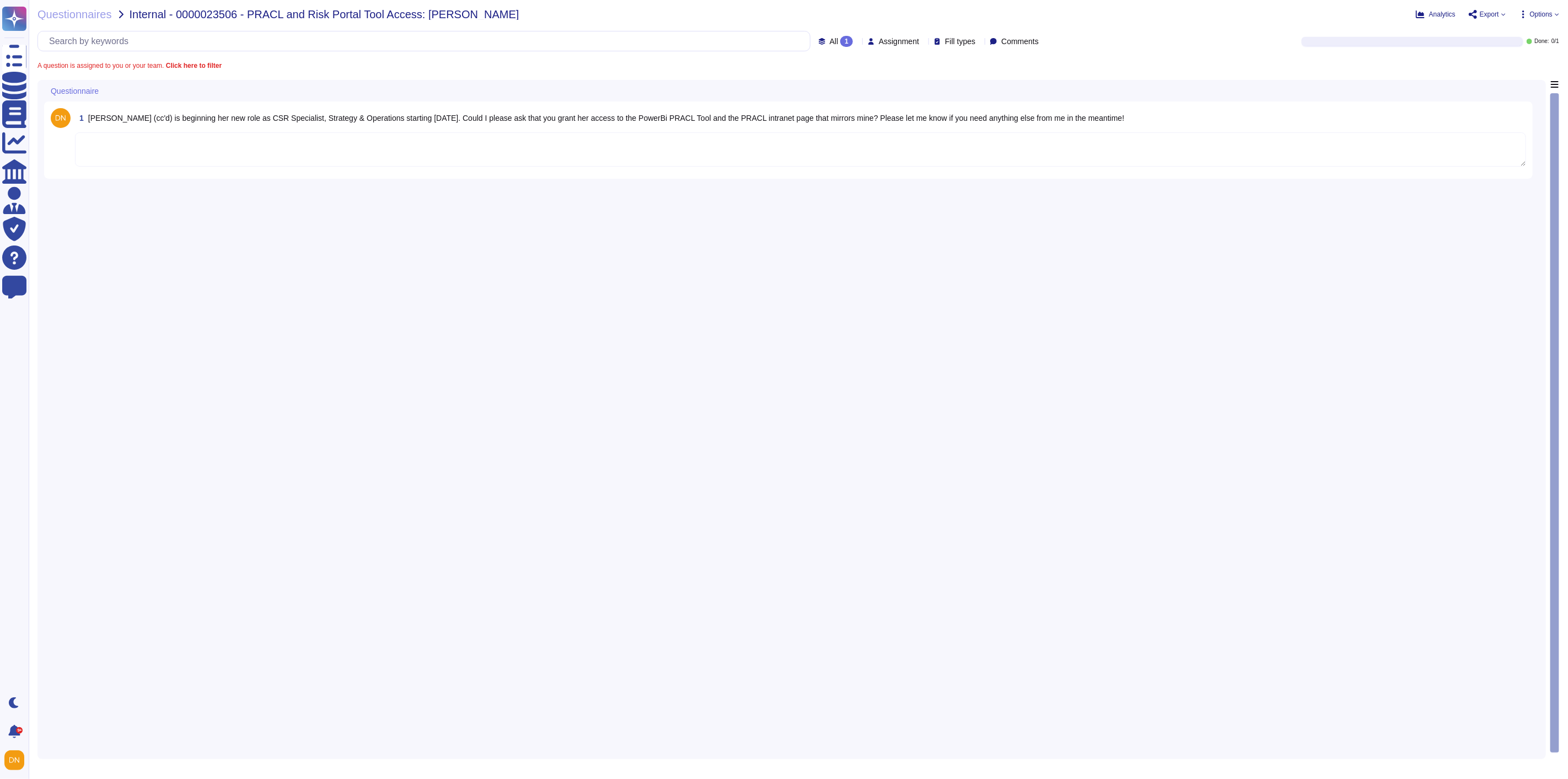
click at [396, 159] on textarea at bounding box center [800, 149] width 1451 height 34
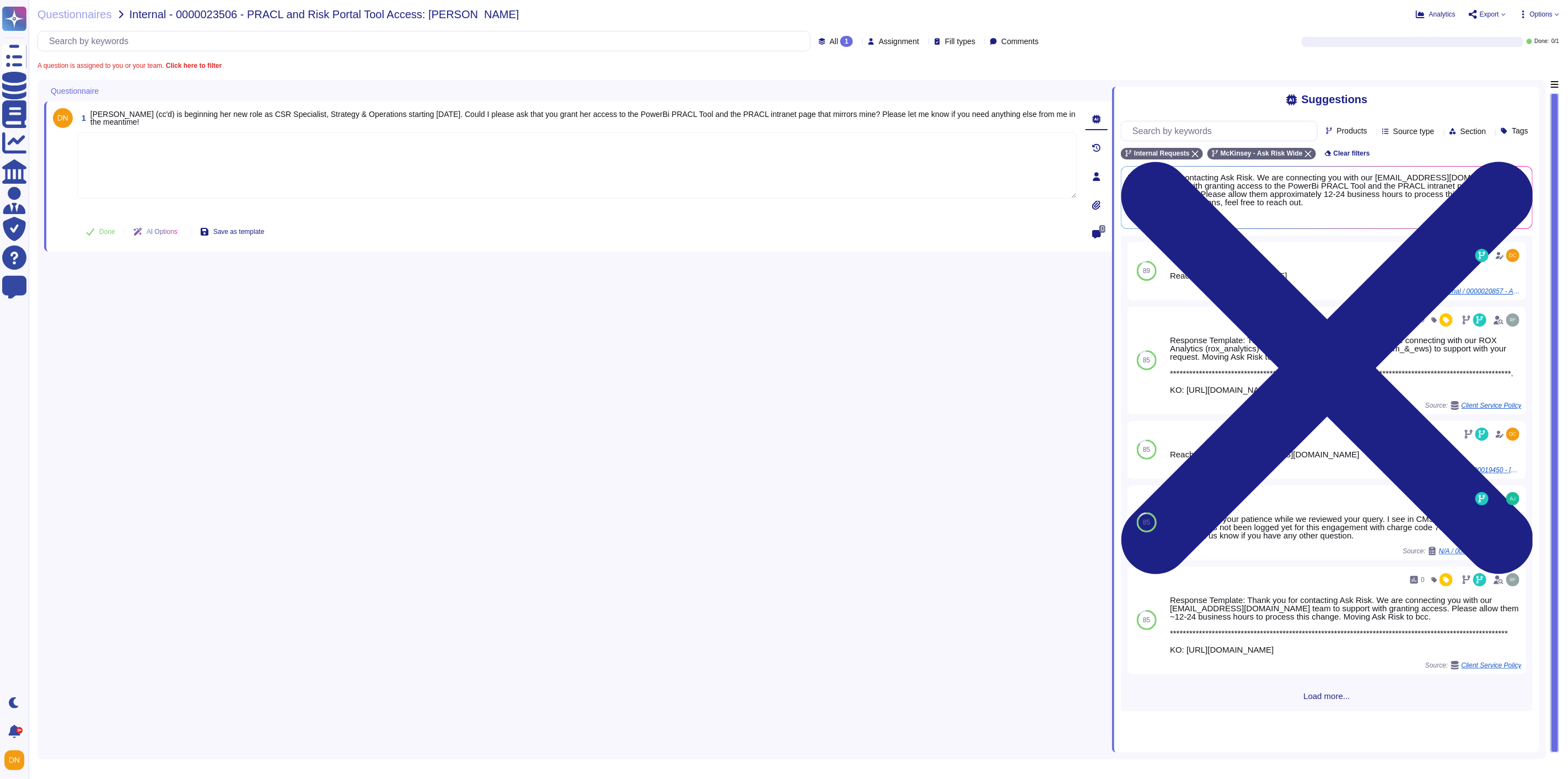
paste textarea "I have confirmed that [PERSON_NAME] was previously granted access to the PRACL …"
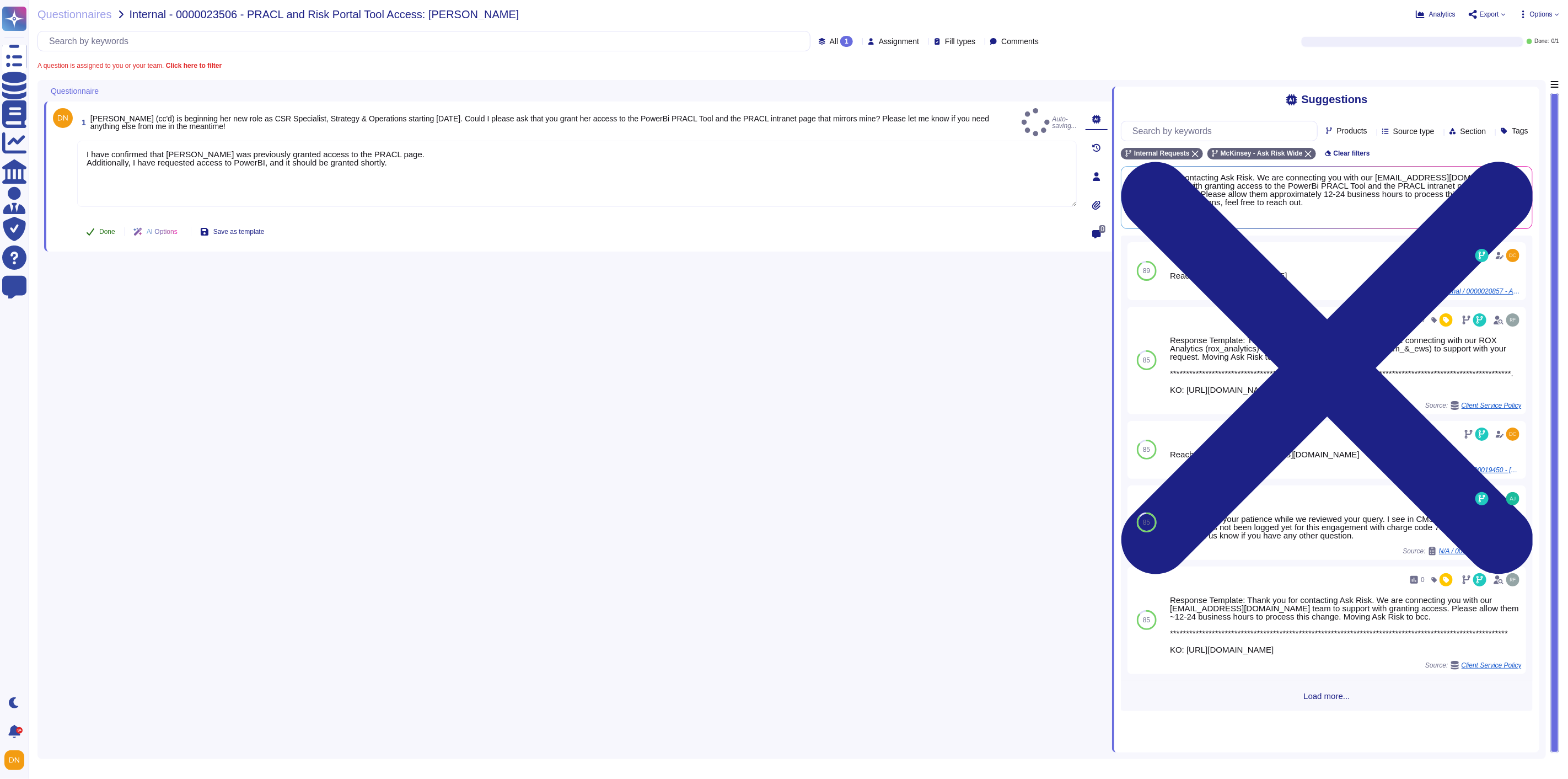
type textarea "I have confirmed that [PERSON_NAME] was previously granted access to the PRACL …"
click at [107, 228] on span "Done" at bounding box center [107, 231] width 16 height 7
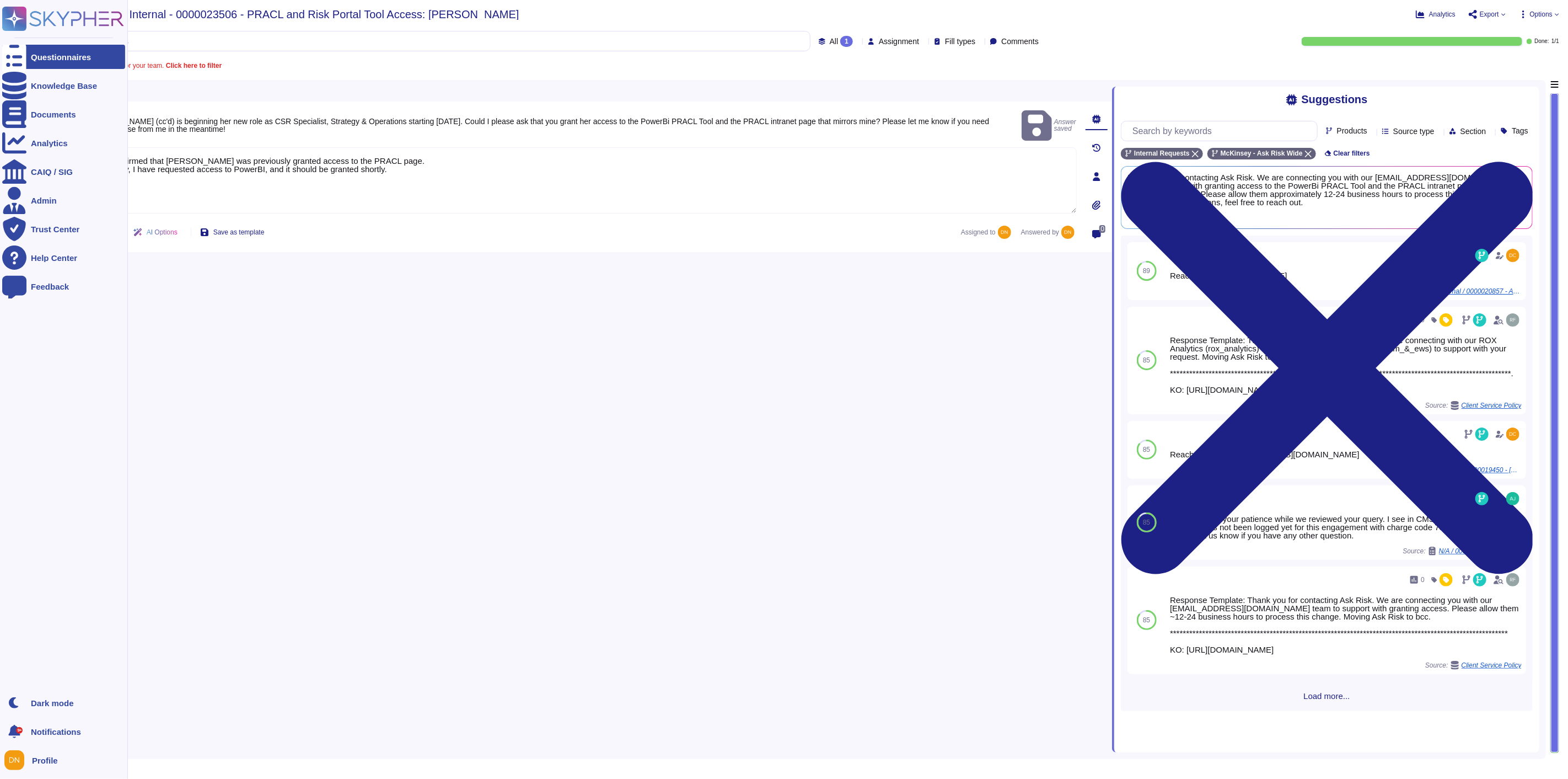
click at [21, 57] on div at bounding box center [15, 57] width 24 height 24
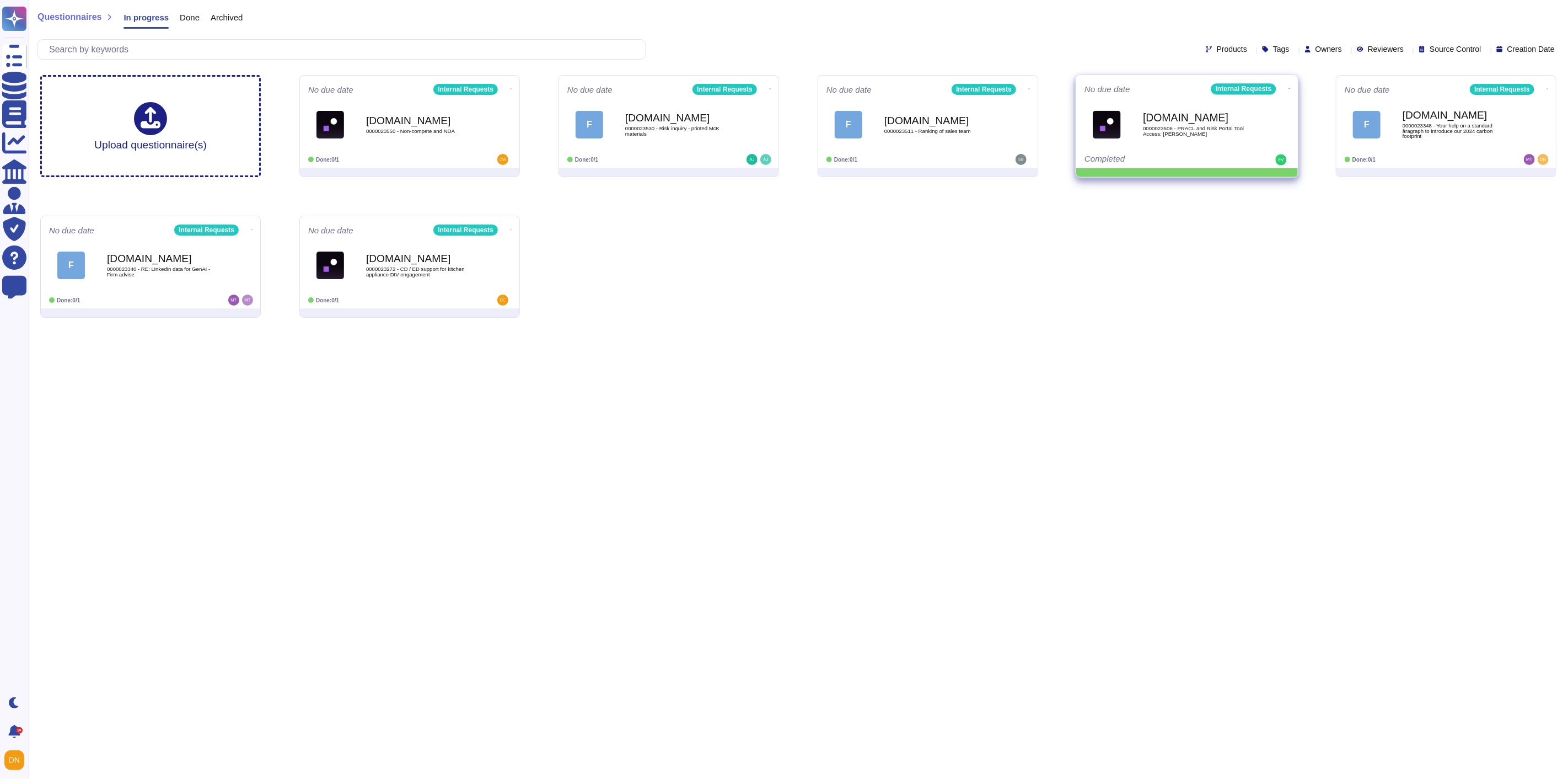
click at [1289, 90] on icon at bounding box center [1290, 88] width 2 height 3
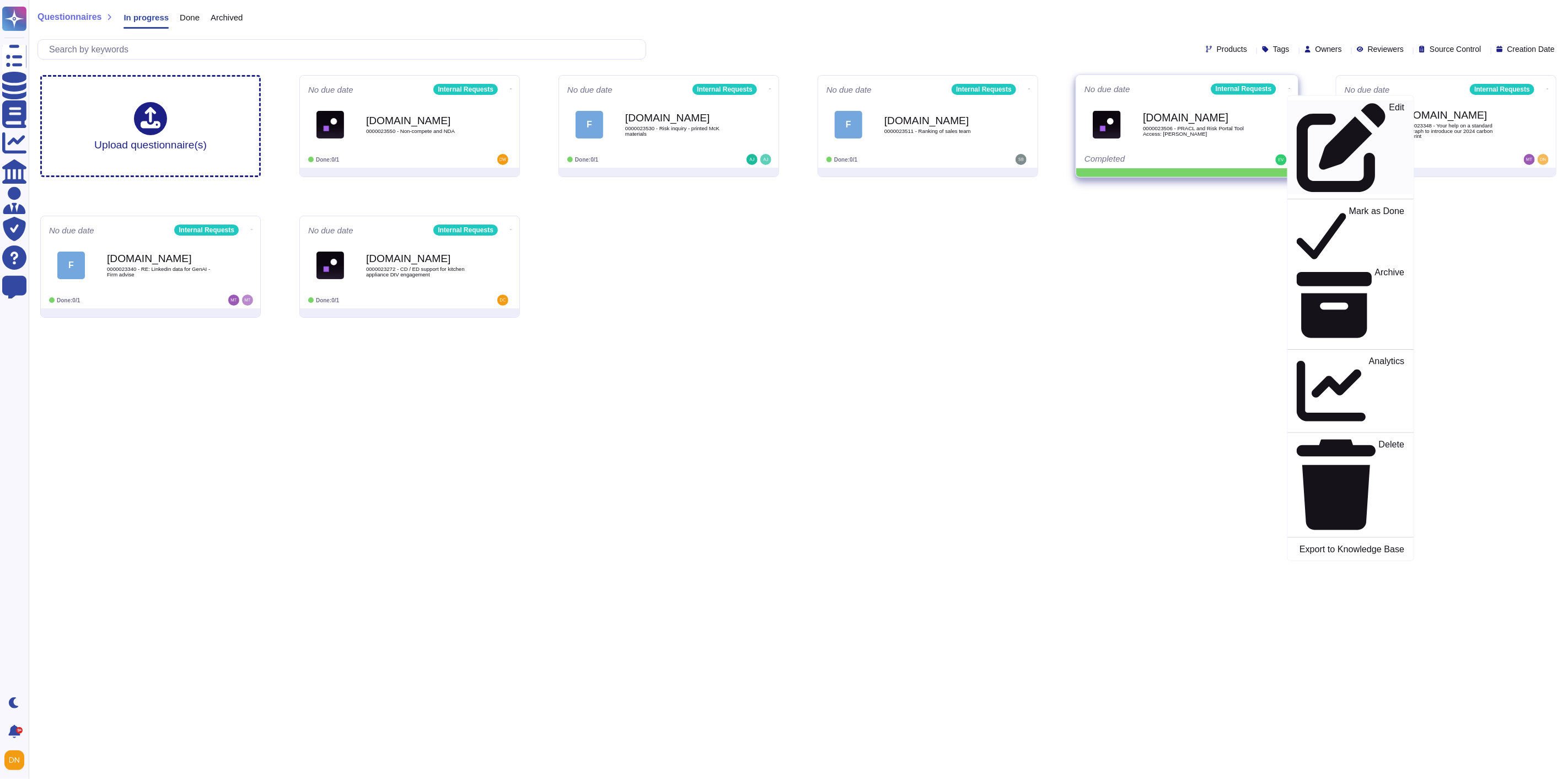
click at [1297, 105] on icon at bounding box center [1342, 147] width 90 height 90
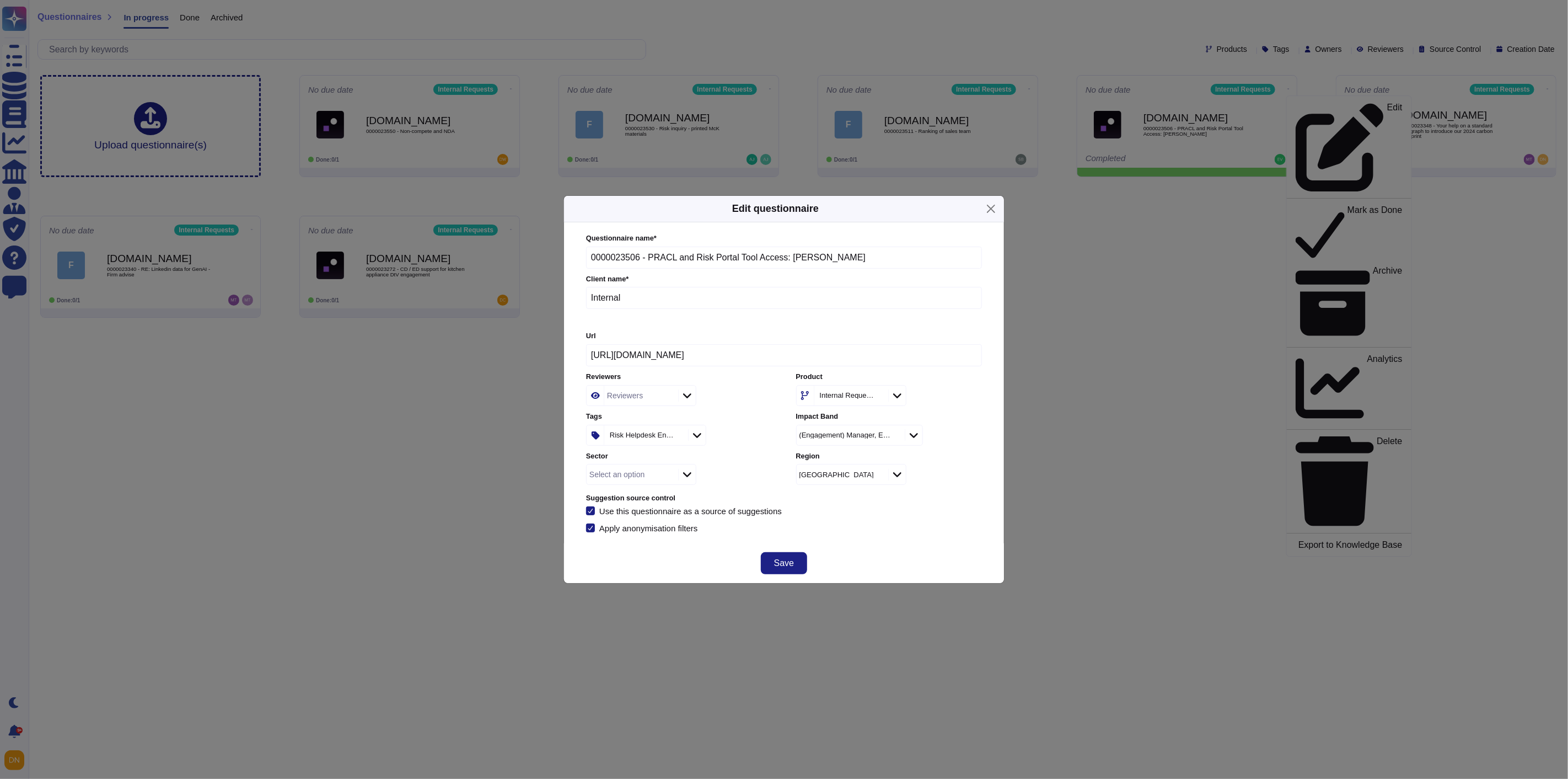
click at [634, 399] on div "Reviewers" at bounding box center [625, 395] width 36 height 8
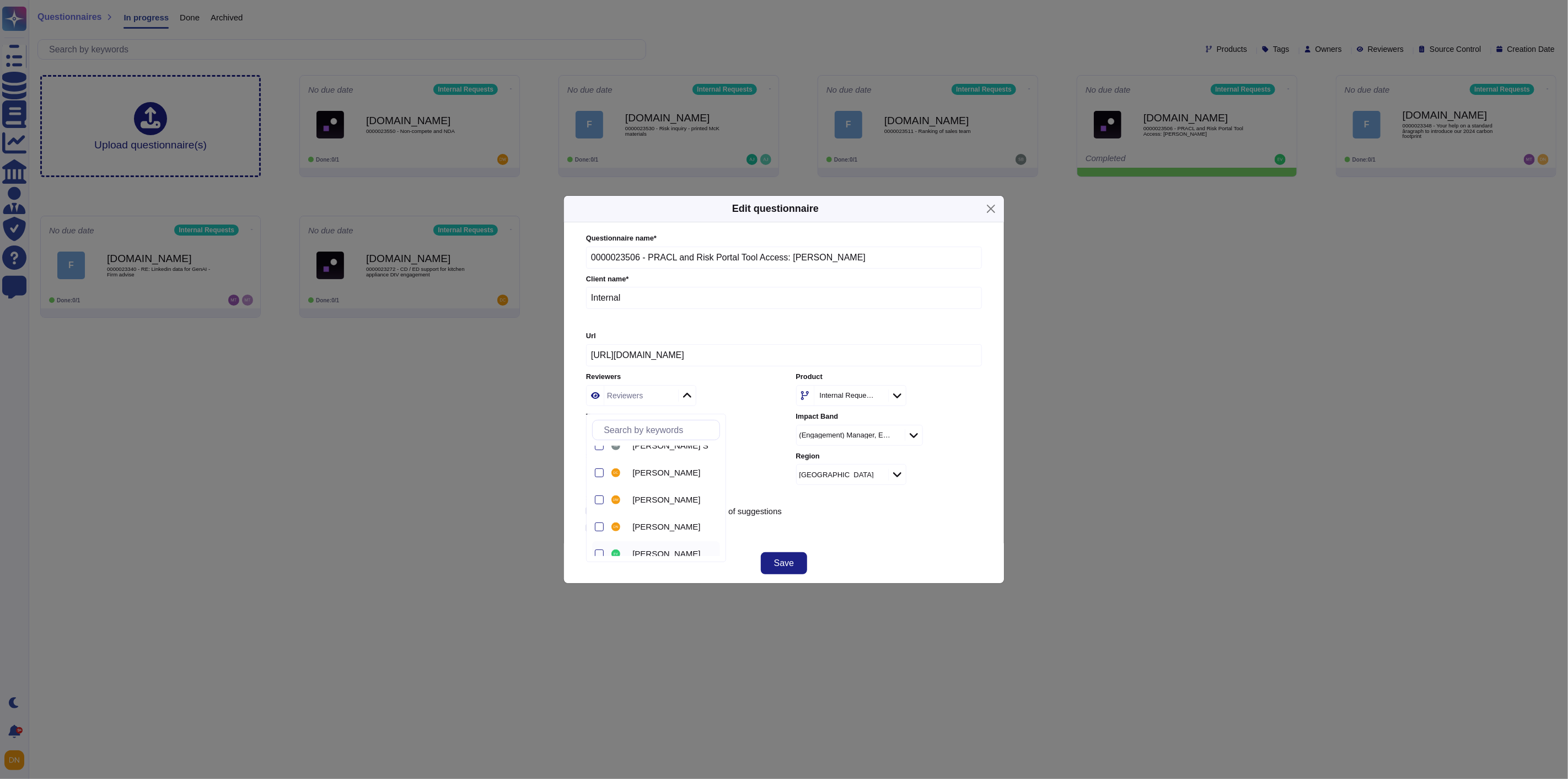
scroll to position [62, 0]
click at [651, 505] on span "[PERSON_NAME]" at bounding box center [666, 506] width 68 height 10
click at [795, 565] on button "Save" at bounding box center [784, 563] width 46 height 22
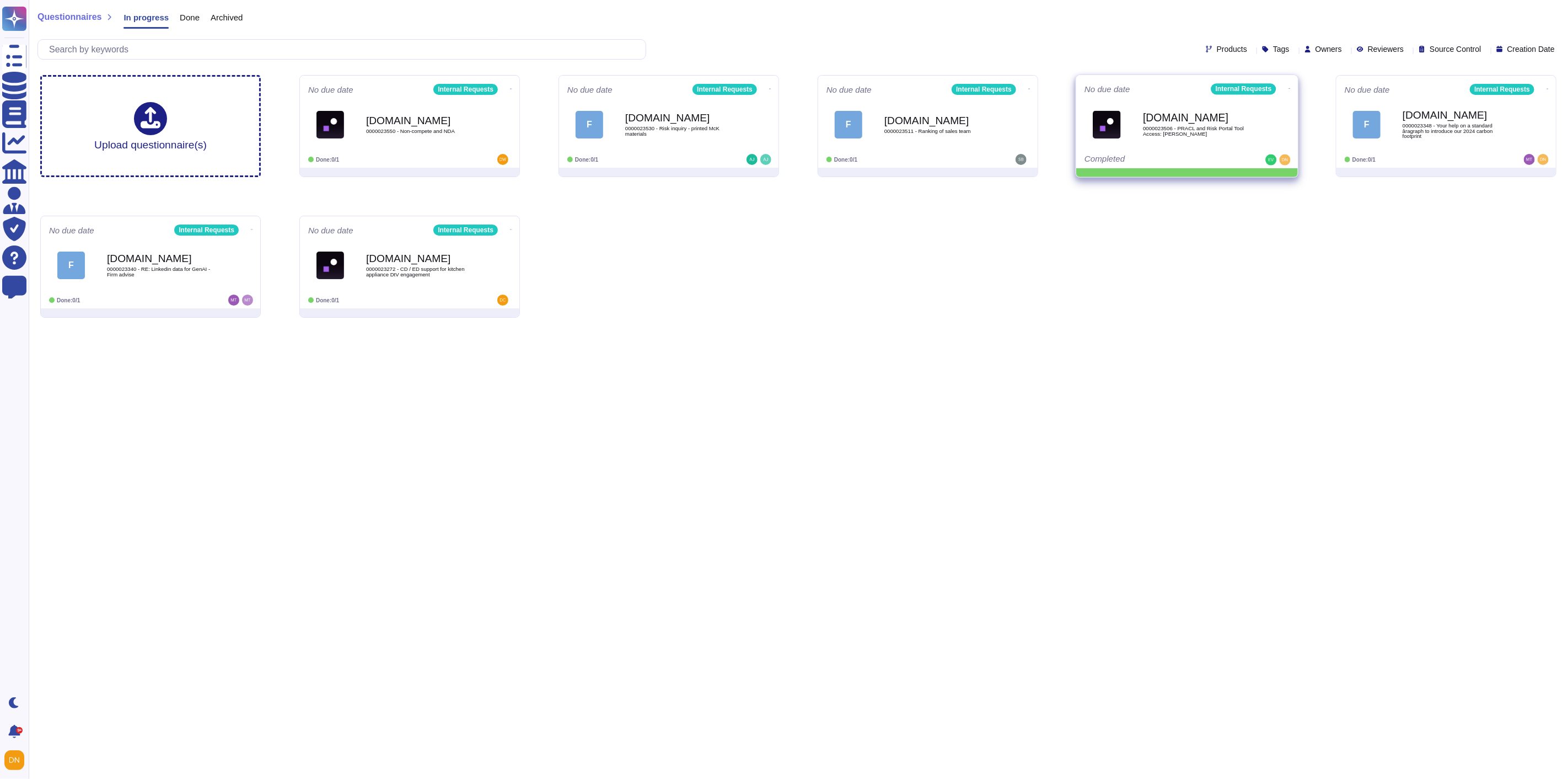
click at [1289, 88] on icon at bounding box center [1290, 88] width 2 height 1
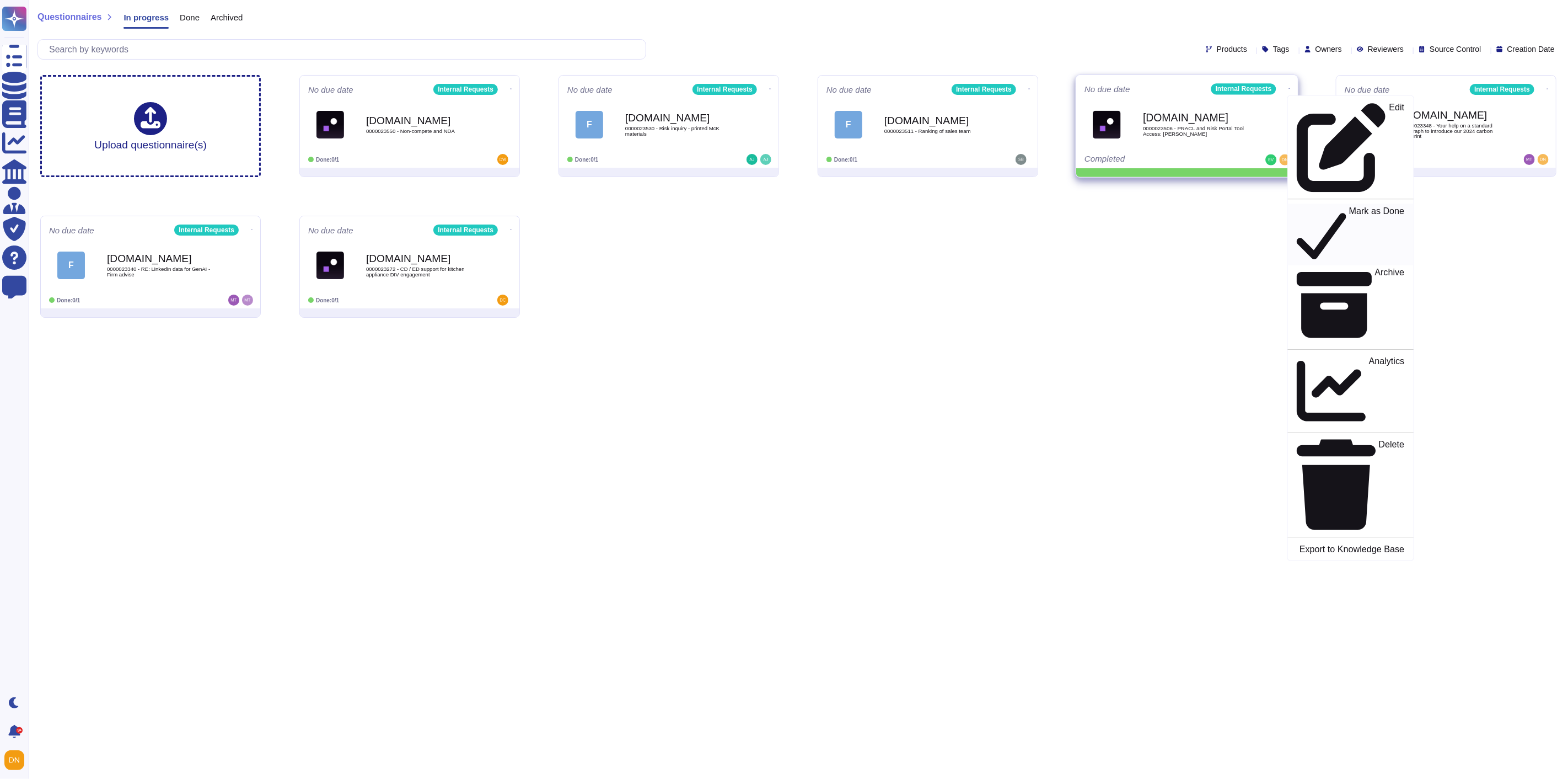
click at [1349, 207] on p "Mark as Done" at bounding box center [1376, 235] width 55 height 56
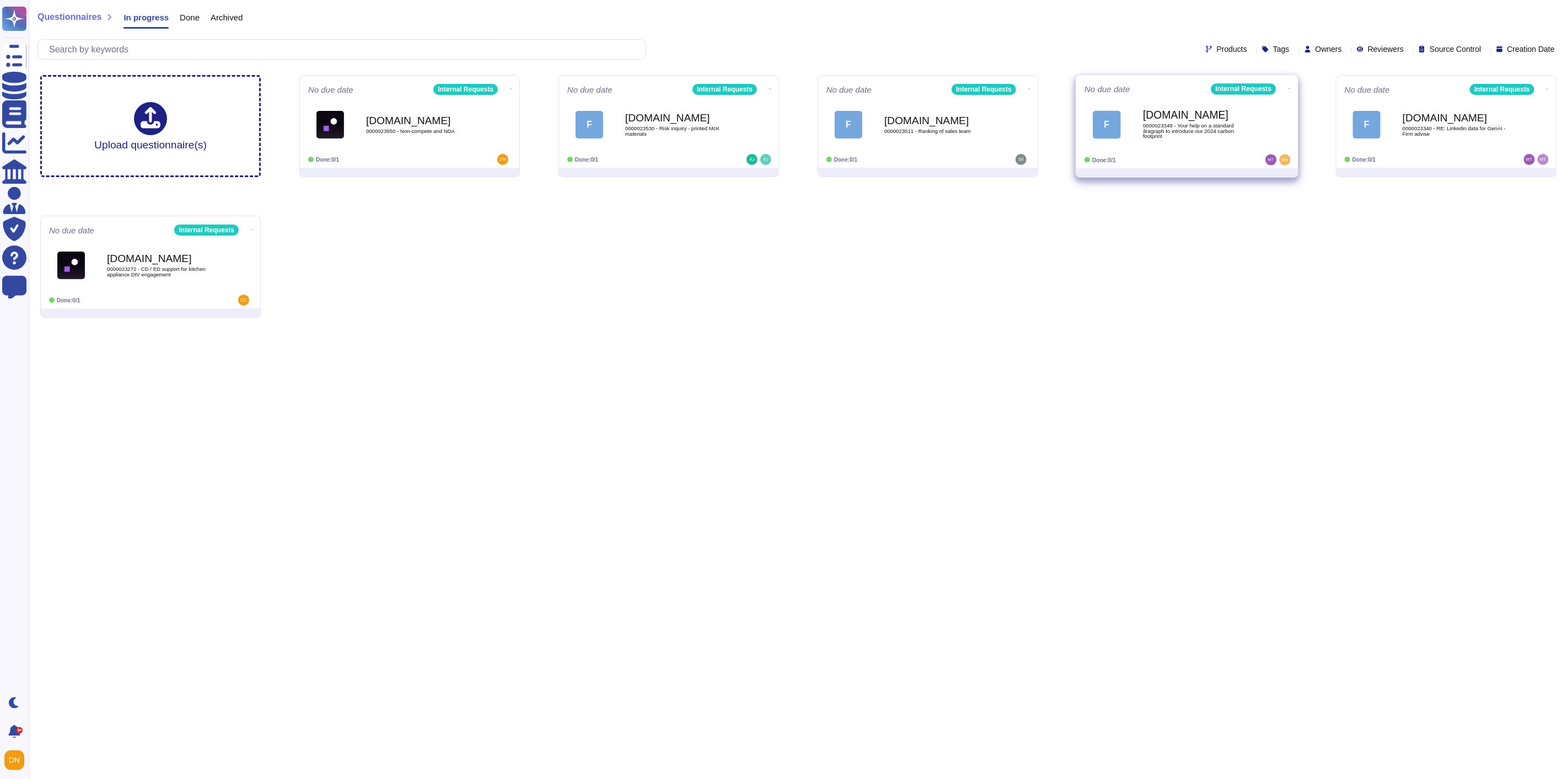
click at [1289, 87] on icon at bounding box center [1290, 88] width 2 height 3
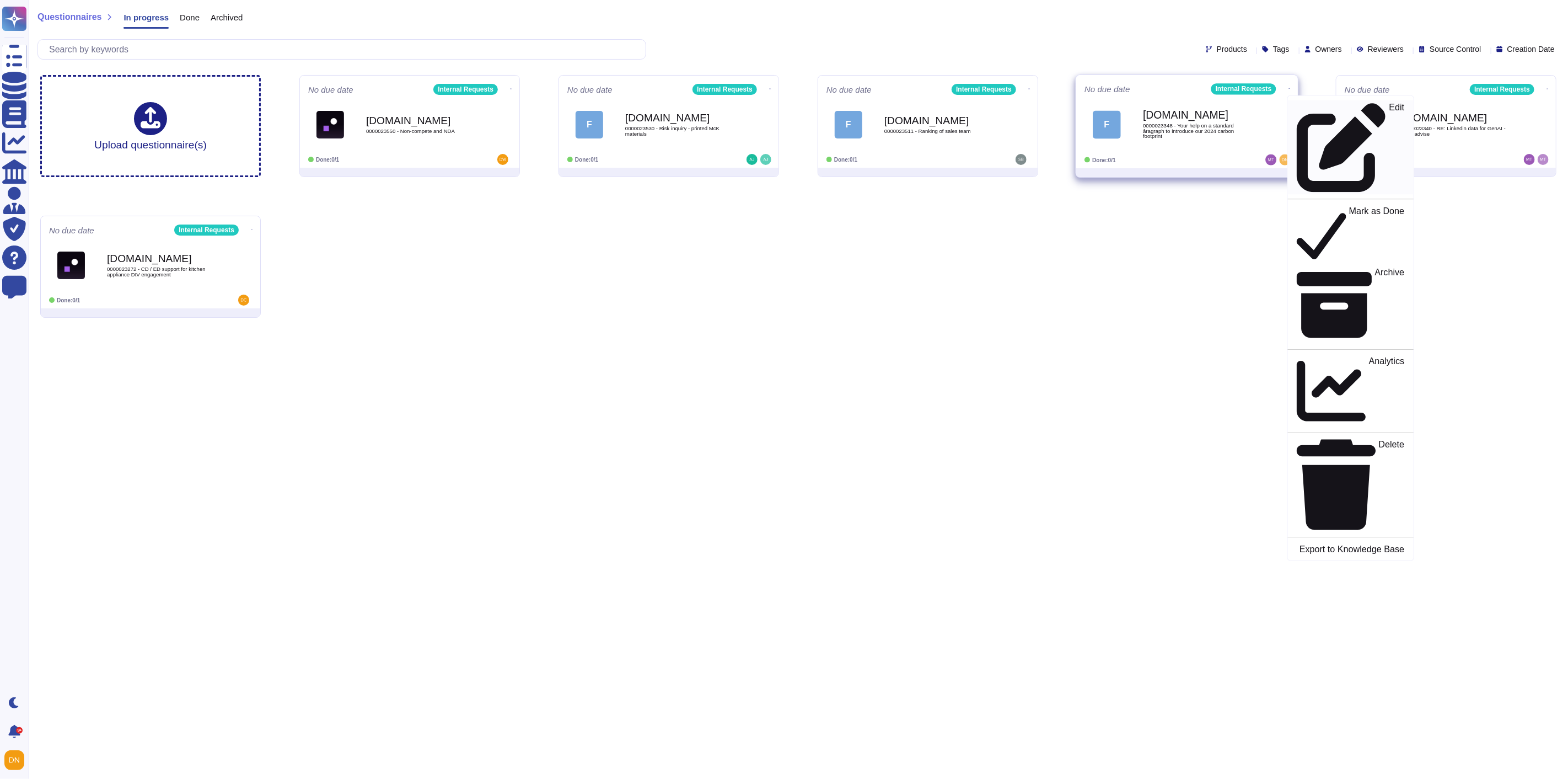
click at [1297, 105] on icon at bounding box center [1341, 147] width 89 height 89
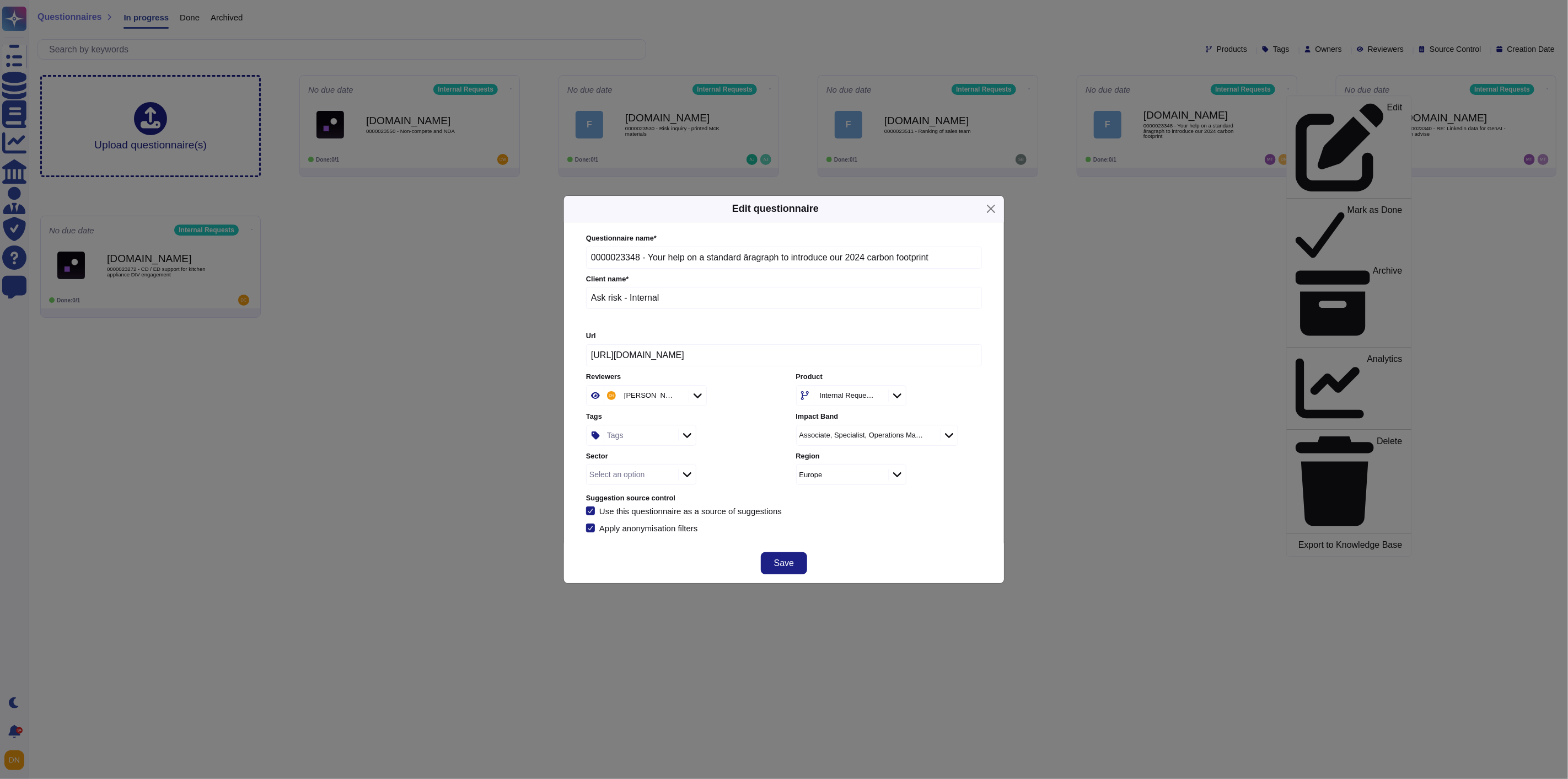
click at [953, 438] on icon at bounding box center [949, 435] width 9 height 5
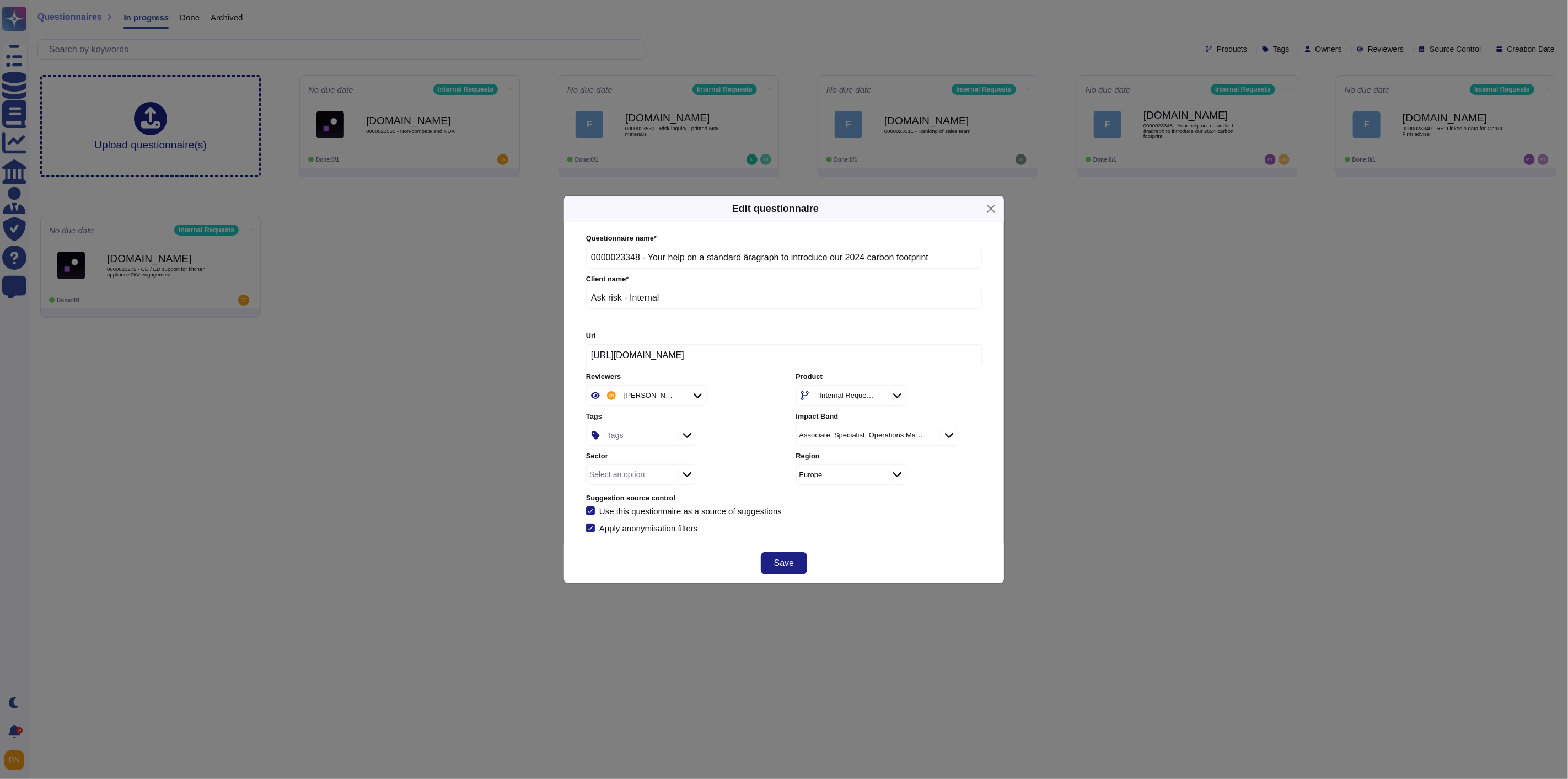
click at [1076, 432] on div "Edit questionnaire Questionnaire name * 0000023348 - Your help on a standard âr…" at bounding box center [784, 389] width 1568 height 779
